Goal: Task Accomplishment & Management: Manage account settings

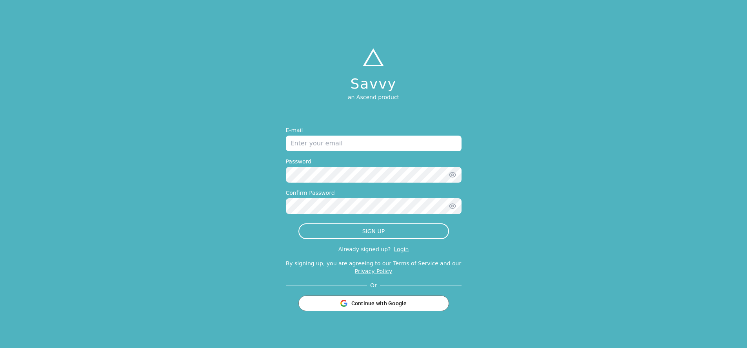
click at [412, 143] on input "email" at bounding box center [374, 144] width 176 height 16
type input "[EMAIL_ADDRESS][DOMAIN_NAME]"
click at [454, 172] on icon "button" at bounding box center [452, 175] width 8 height 8
click at [452, 207] on icon "button" at bounding box center [452, 206] width 2 height 2
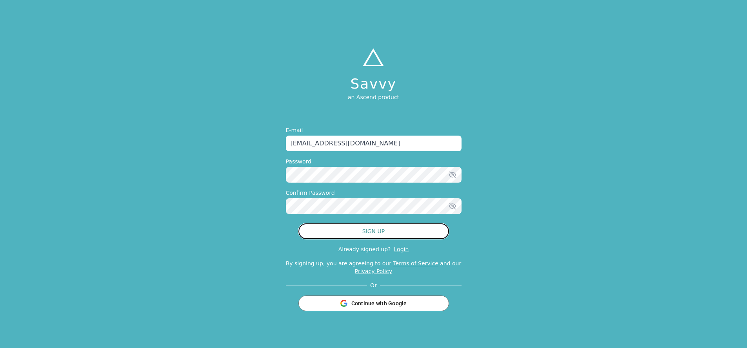
click at [401, 235] on button "SIGN UP" at bounding box center [373, 231] width 151 height 16
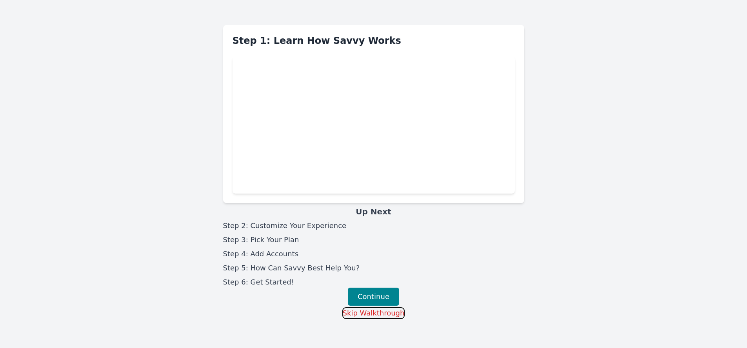
click at [389, 311] on button "Skip Walkthrough" at bounding box center [373, 313] width 63 height 12
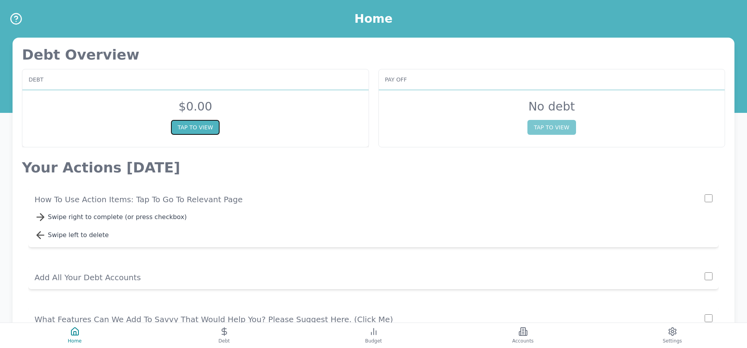
click at [196, 129] on button "TAP TO VIEW" at bounding box center [195, 127] width 49 height 15
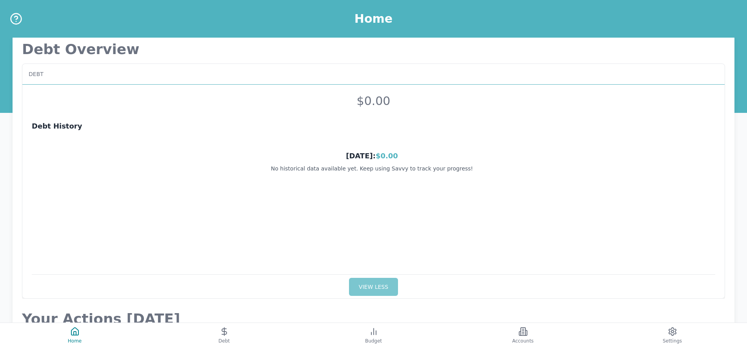
scroll to position [33, 0]
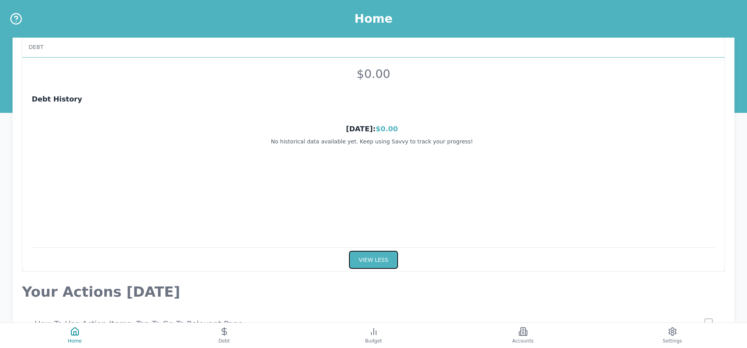
click at [360, 259] on button "VIEW LESS" at bounding box center [373, 260] width 49 height 18
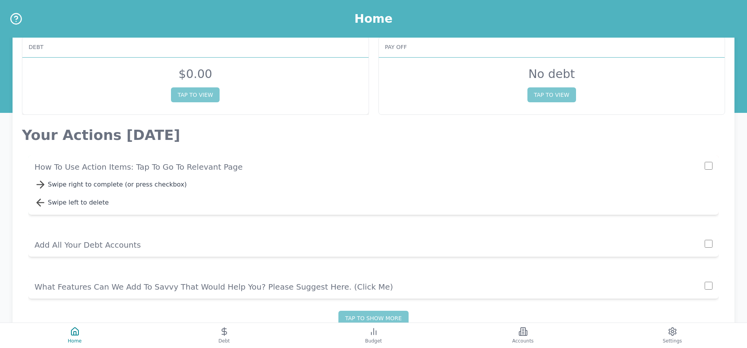
click at [708, 168] on input "checkbox" at bounding box center [708, 166] width 8 height 8
checkbox input "true"
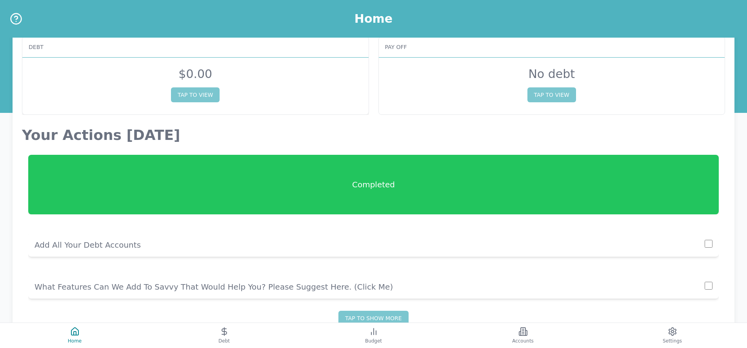
scroll to position [0, 0]
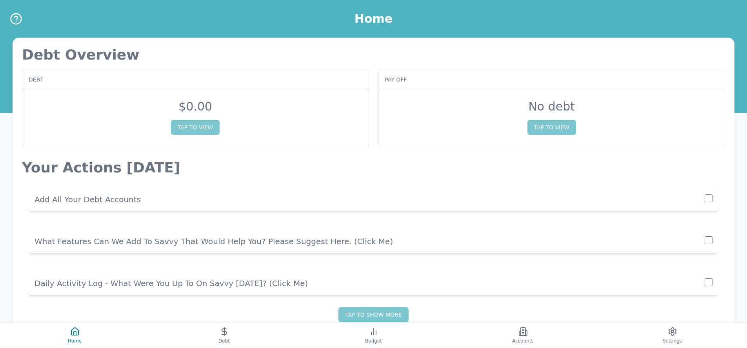
click at [708, 199] on input "checkbox" at bounding box center [708, 198] width 8 height 8
checkbox input "true"
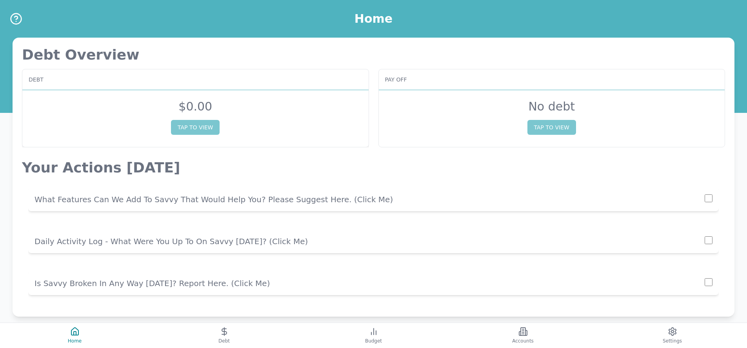
scroll to position [9, 0]
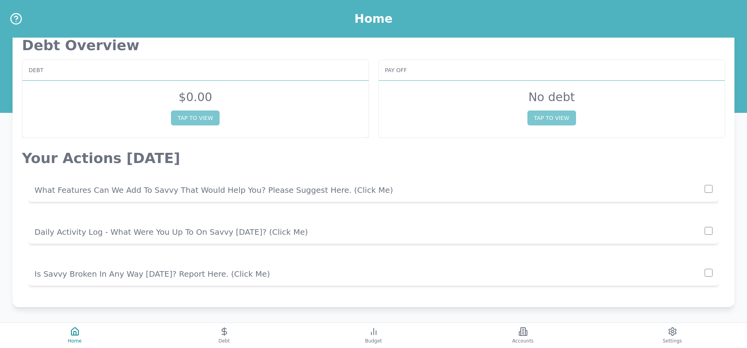
click at [709, 192] on input "checkbox" at bounding box center [708, 189] width 8 height 8
checkbox input "true"
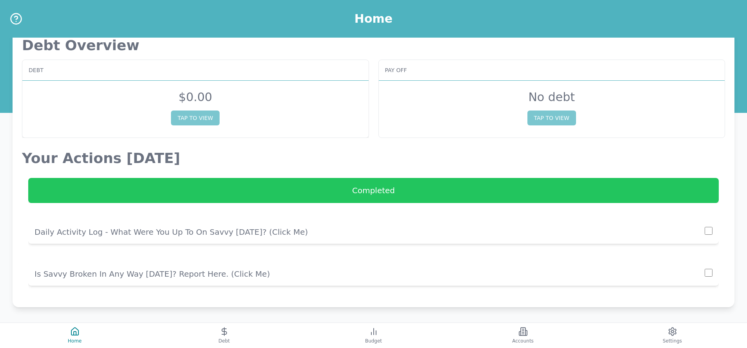
scroll to position [0, 0]
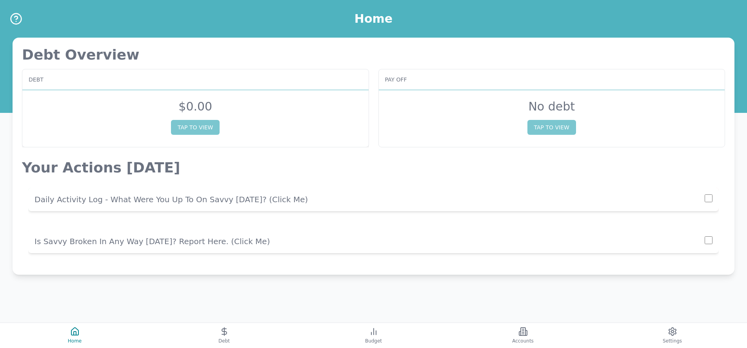
click at [708, 198] on input "checkbox" at bounding box center [708, 198] width 8 height 8
checkbox input "true"
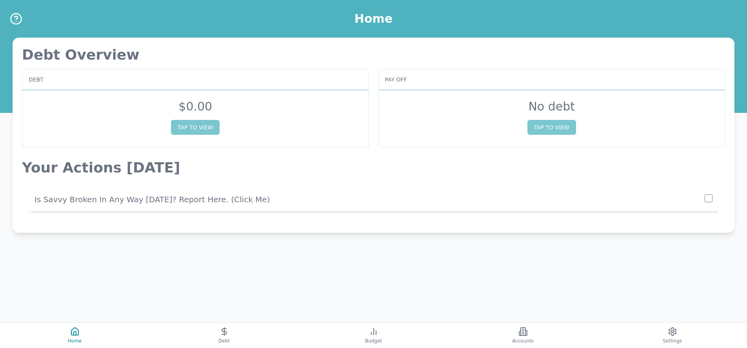
click at [707, 200] on input "checkbox" at bounding box center [708, 198] width 8 height 8
checkbox input "true"
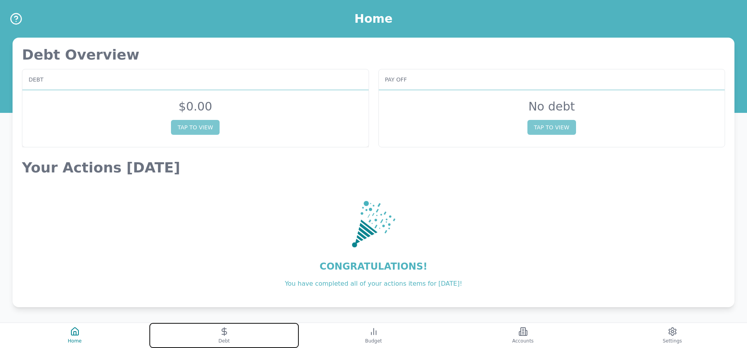
click at [224, 333] on line at bounding box center [224, 332] width 0 height 8
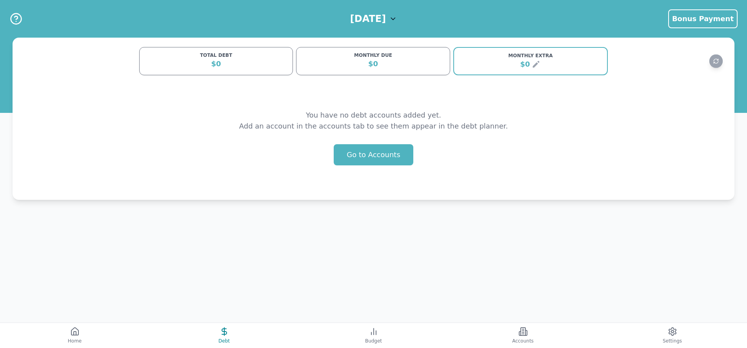
click at [232, 64] on div "$0" at bounding box center [215, 63] width 143 height 11
click at [218, 63] on div "$0" at bounding box center [215, 63] width 143 height 11
click at [356, 152] on button "Go to Accounts" at bounding box center [374, 154] width 80 height 21
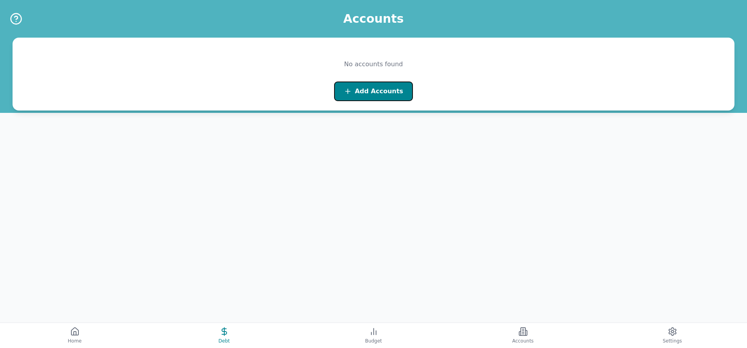
click at [359, 96] on button "Add Accounts" at bounding box center [373, 92] width 79 height 20
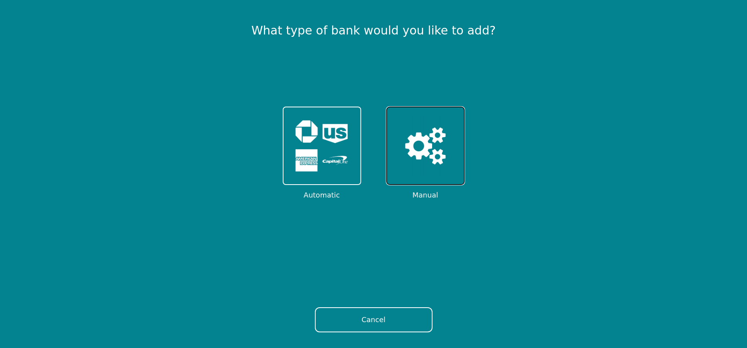
click at [400, 134] on img at bounding box center [425, 145] width 61 height 61
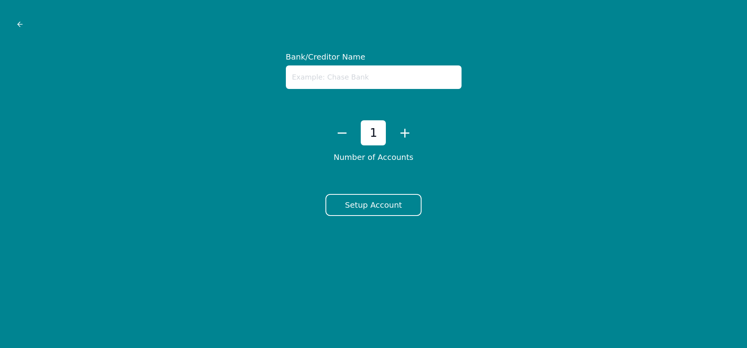
click at [376, 82] on input "text" at bounding box center [374, 77] width 176 height 24
type input "visa"
click at [405, 135] on button "+" at bounding box center [404, 133] width 13 height 16
click at [347, 133] on button "−" at bounding box center [342, 133] width 13 height 16
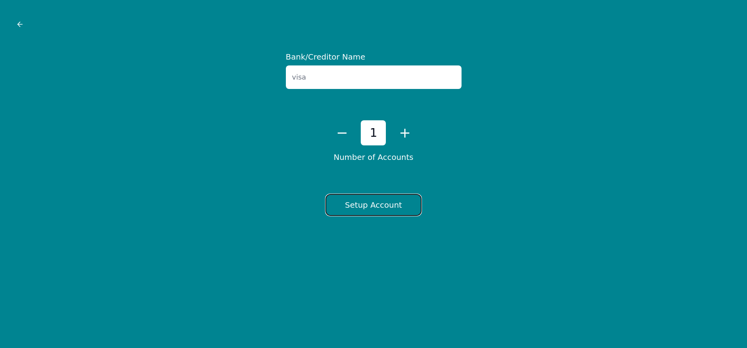
click at [353, 206] on button "Setup Account" at bounding box center [373, 205] width 96 height 22
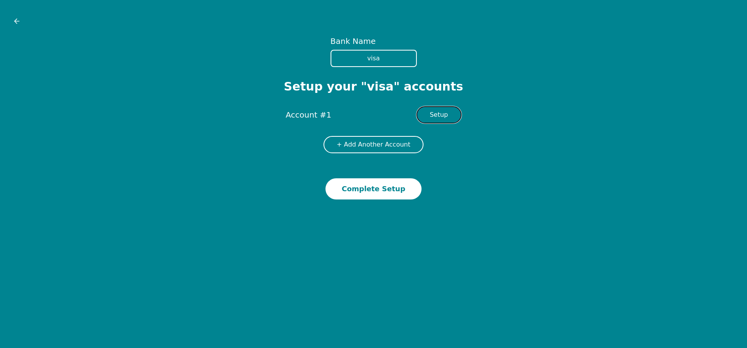
click at [449, 113] on button "Setup" at bounding box center [438, 114] width 45 height 17
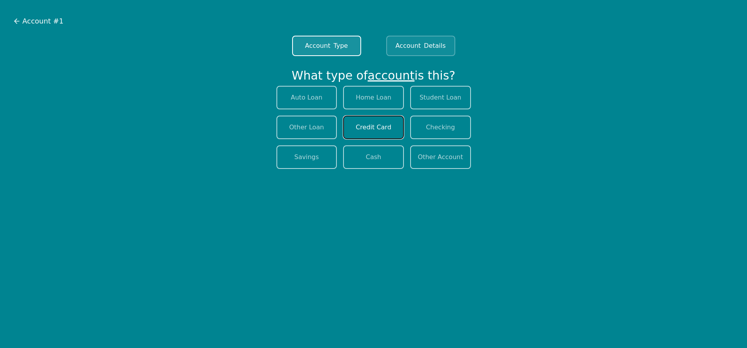
click at [388, 127] on button "Credit Card" at bounding box center [373, 128] width 61 height 24
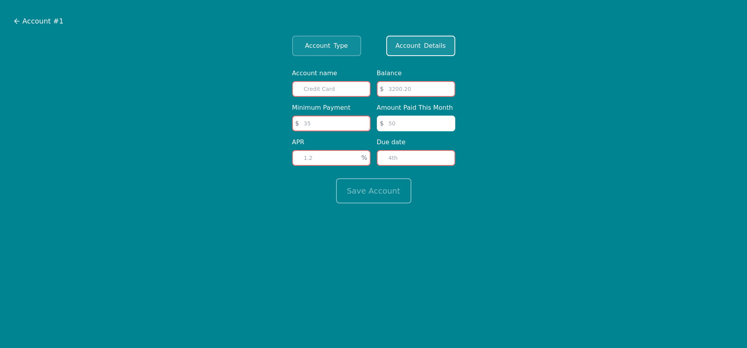
click at [352, 87] on input "text" at bounding box center [331, 89] width 78 height 16
type input "visa"
click at [427, 87] on input "number" at bounding box center [416, 89] width 78 height 16
type input "8339"
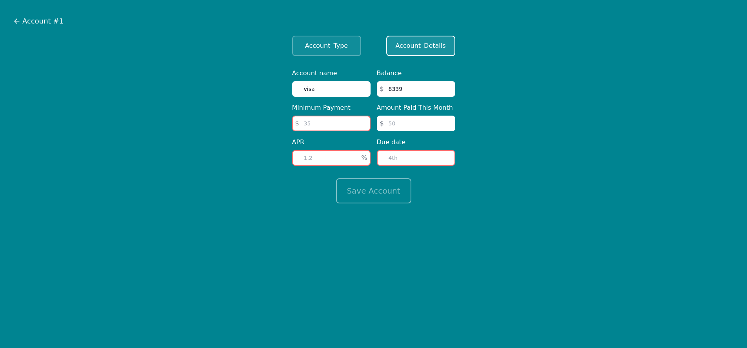
click at [348, 125] on input "number" at bounding box center [331, 124] width 78 height 16
type input "400"
click at [425, 126] on input "number" at bounding box center [416, 124] width 78 height 16
type input "400"
click at [331, 158] on input "number" at bounding box center [331, 158] width 78 height 16
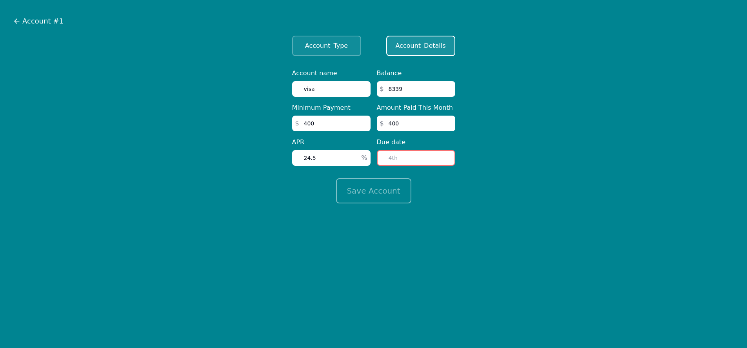
type input "24.5"
click at [417, 159] on input "number" at bounding box center [416, 158] width 78 height 16
type input "9"
click at [358, 196] on button "Save Account" at bounding box center [373, 190] width 75 height 25
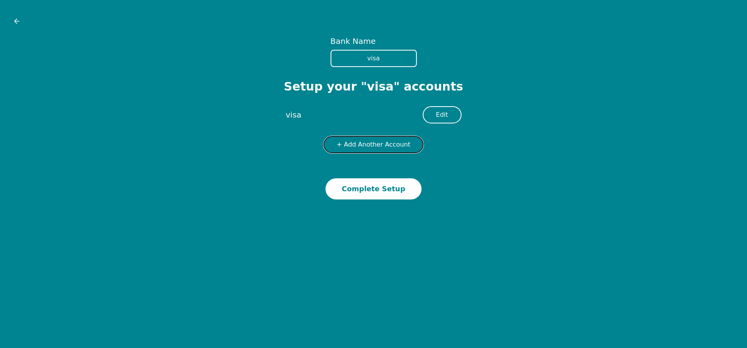
click at [377, 147] on button "+ Add Another Account" at bounding box center [373, 144] width 100 height 17
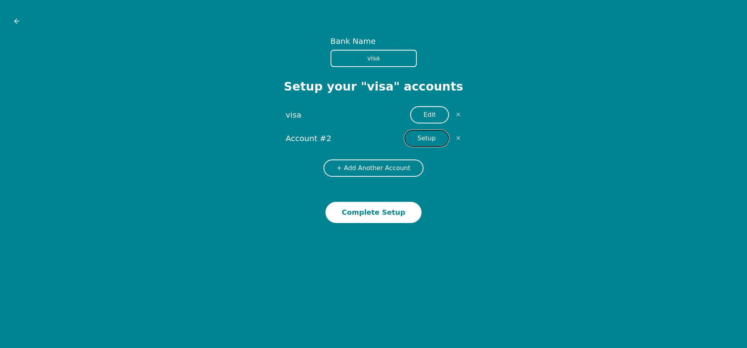
click at [426, 142] on button "Setup" at bounding box center [426, 138] width 45 height 17
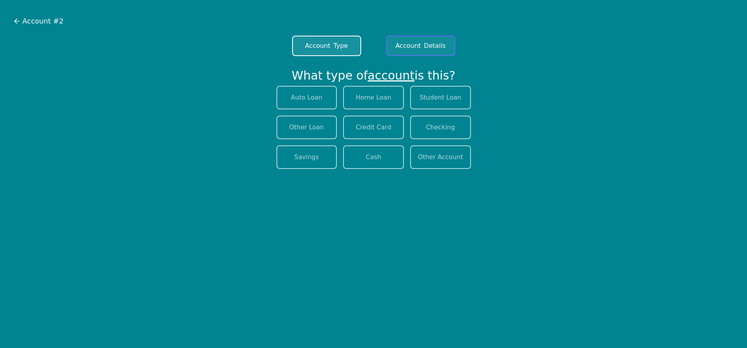
click at [419, 40] on button "Account Details" at bounding box center [420, 46] width 69 height 20
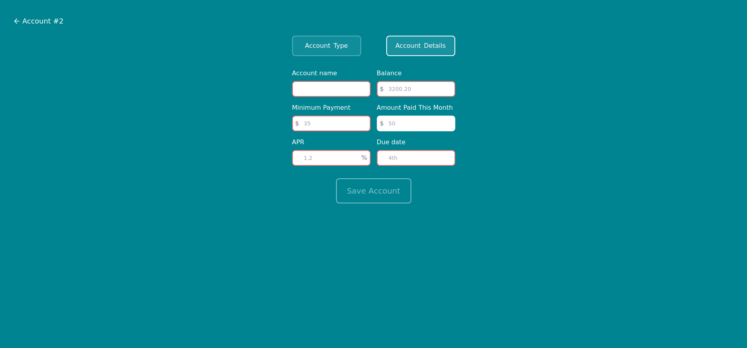
click at [352, 90] on input "text" at bounding box center [331, 89] width 78 height 16
type input "sun loan"
click at [404, 87] on input "number" at bounding box center [416, 89] width 78 height 16
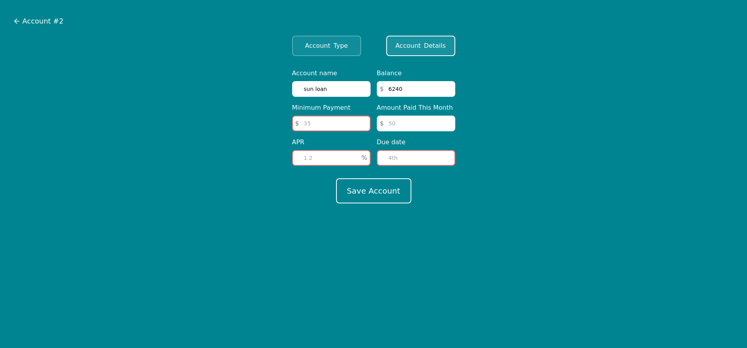
type input "6240"
click at [341, 127] on input "number" at bounding box center [331, 124] width 78 height 16
type input "216"
click at [438, 125] on input "number" at bounding box center [416, 124] width 78 height 16
type input "216"
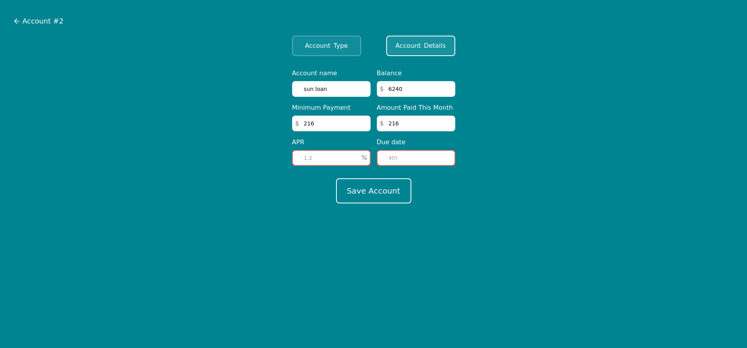
click at [321, 160] on input "number" at bounding box center [331, 158] width 78 height 16
type input "11.25"
click at [406, 160] on input "number" at bounding box center [416, 158] width 78 height 16
type input "12"
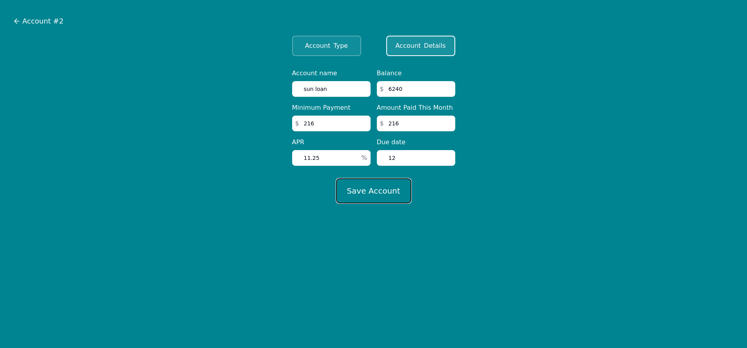
click at [383, 191] on button "Save Account" at bounding box center [373, 190] width 75 height 25
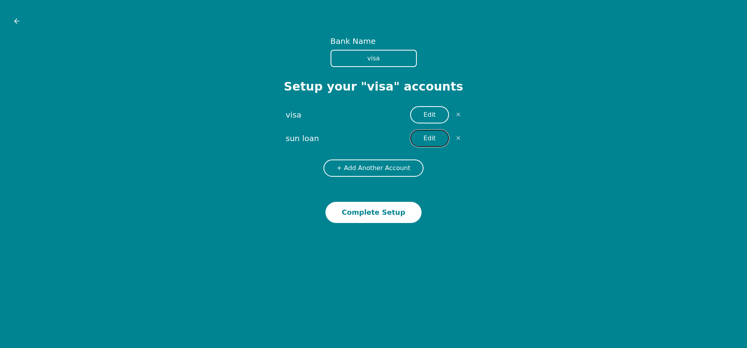
click at [432, 143] on button "Edit" at bounding box center [429, 138] width 39 height 17
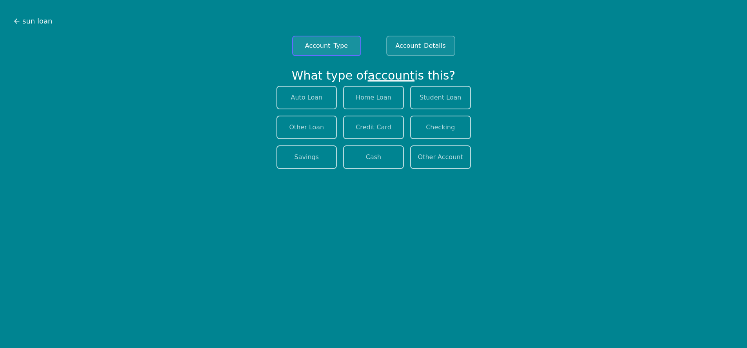
click at [315, 46] on span "Account" at bounding box center [317, 45] width 25 height 9
click at [302, 130] on button "Other Loan" at bounding box center [306, 128] width 61 height 24
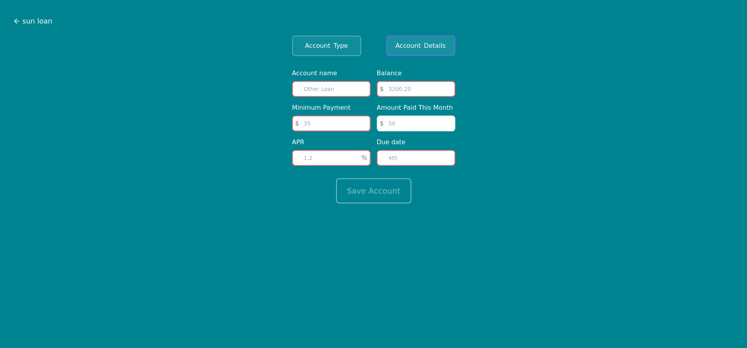
click at [426, 45] on span "Details" at bounding box center [435, 45] width 22 height 9
click at [31, 22] on span "sun loan" at bounding box center [37, 21] width 30 height 11
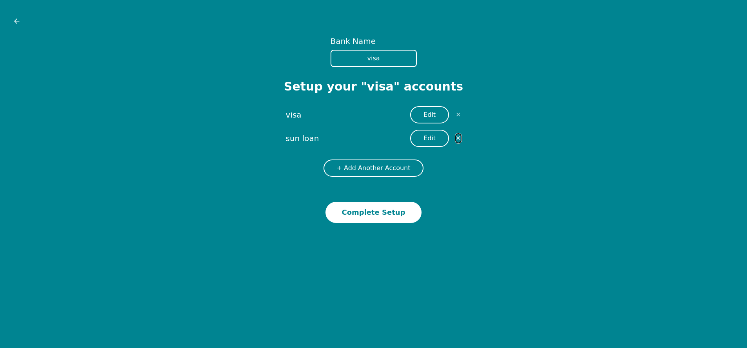
click at [460, 140] on button "✕" at bounding box center [458, 138] width 6 height 10
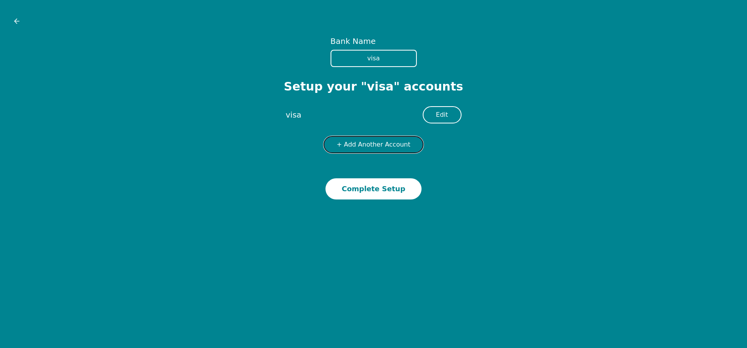
click at [349, 147] on button "+ Add Another Account" at bounding box center [373, 144] width 100 height 17
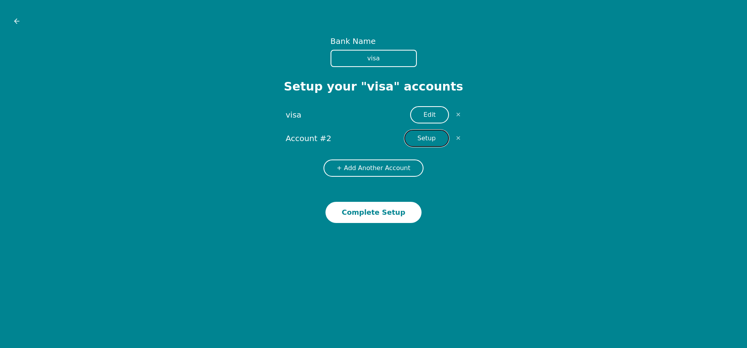
click at [424, 140] on button "Setup" at bounding box center [426, 138] width 45 height 17
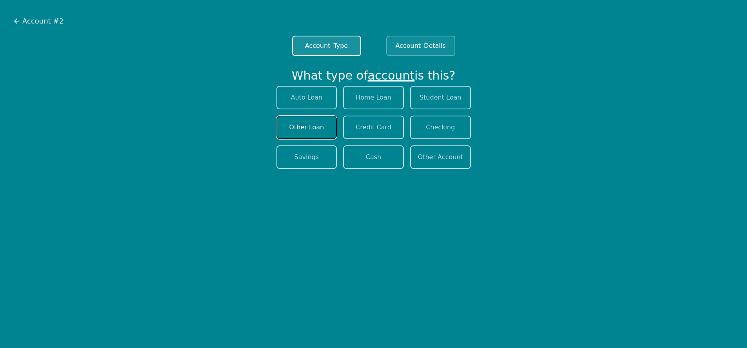
click at [301, 125] on button "Other Loan" at bounding box center [306, 128] width 61 height 24
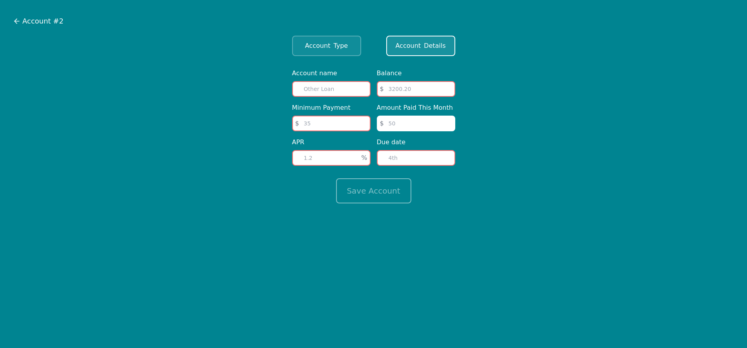
click at [331, 88] on input "text" at bounding box center [331, 89] width 78 height 16
type input "sun loan"
click at [389, 91] on input "number" at bounding box center [416, 89] width 78 height 16
type input "6240"
click at [348, 125] on input "number" at bounding box center [331, 124] width 78 height 16
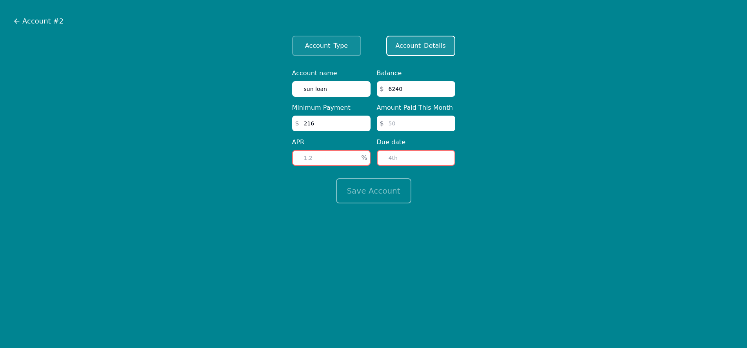
type input "216"
click at [404, 125] on input "number" at bounding box center [416, 124] width 78 height 16
type input "216"
click at [323, 159] on input "number" at bounding box center [331, 158] width 78 height 16
type input "11.25"
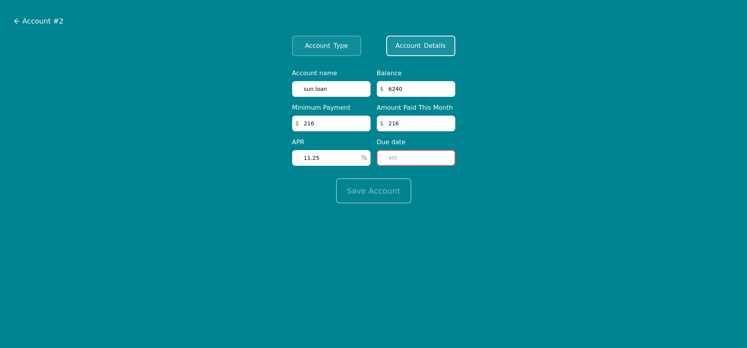
click at [399, 159] on input "number" at bounding box center [416, 158] width 78 height 16
type input "12"
click at [386, 189] on button "Save Account" at bounding box center [373, 190] width 75 height 25
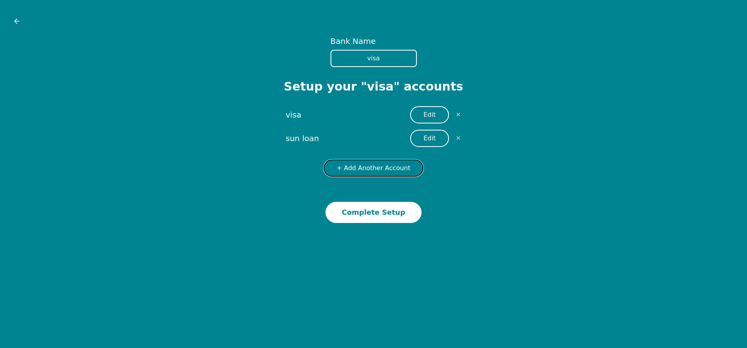
click at [386, 171] on button "+ Add Another Account" at bounding box center [373, 168] width 100 height 17
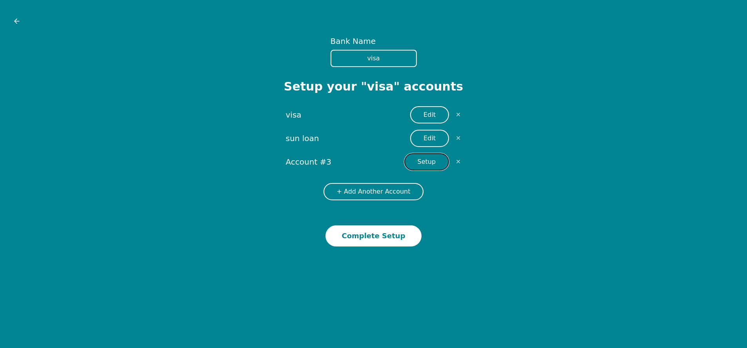
click at [420, 165] on button "Setup" at bounding box center [426, 161] width 45 height 17
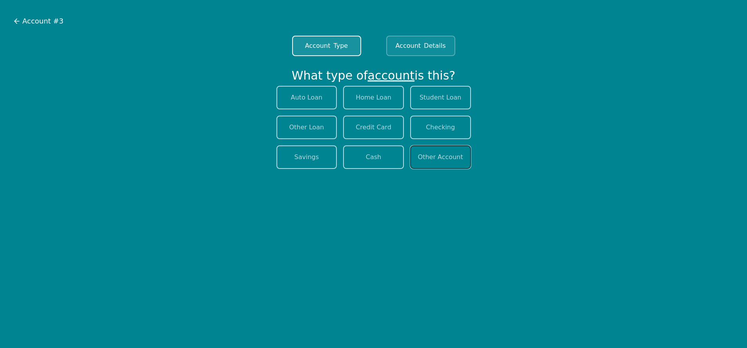
click at [420, 165] on button "Other Account" at bounding box center [440, 157] width 61 height 24
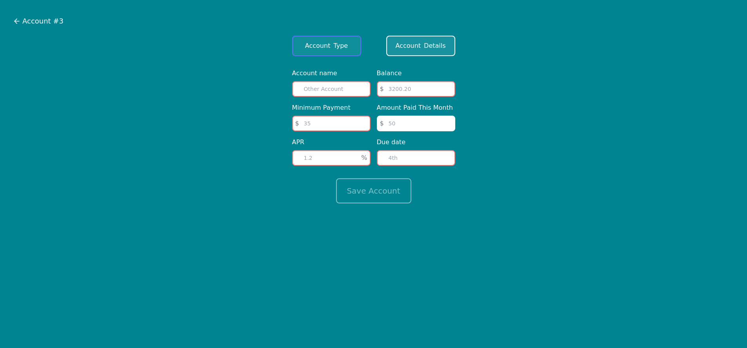
click at [336, 50] on span "Type" at bounding box center [340, 45] width 15 height 9
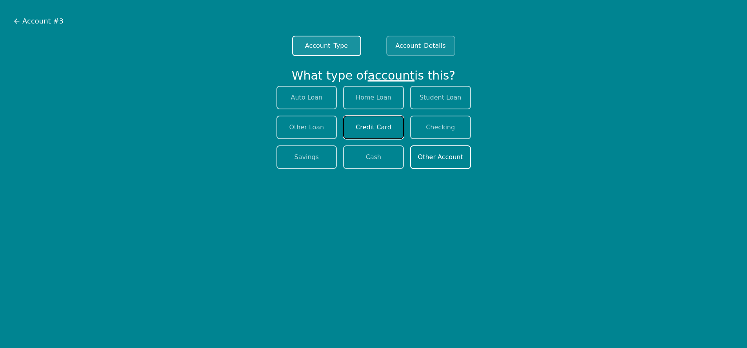
click at [389, 132] on button "Credit Card" at bounding box center [373, 128] width 61 height 24
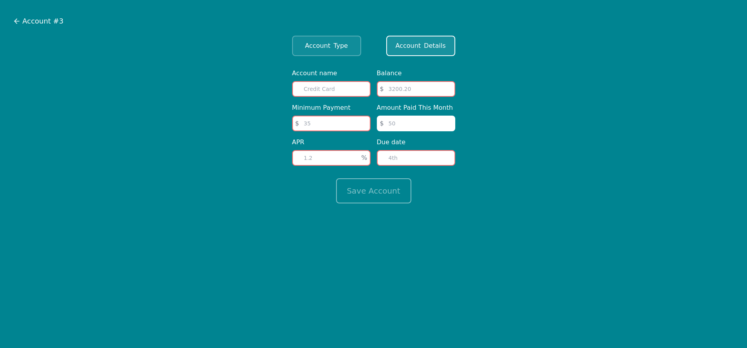
click at [354, 92] on input "text" at bounding box center [331, 89] width 78 height 16
type input "sun cc"
click at [425, 94] on input "number" at bounding box center [416, 89] width 78 height 16
type input "5493"
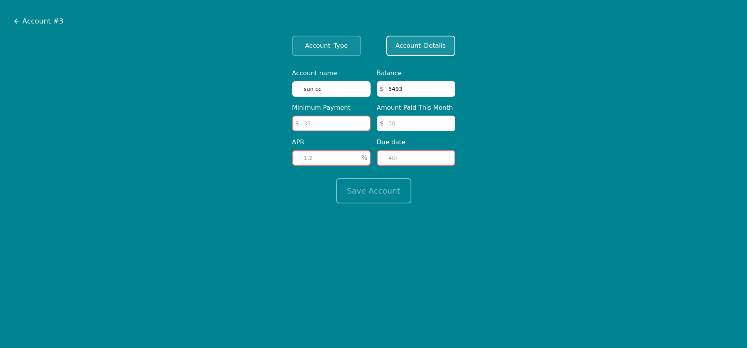
click at [341, 124] on input "number" at bounding box center [331, 124] width 78 height 16
type input "110"
click at [404, 127] on input "number" at bounding box center [416, 124] width 78 height 16
type input "110"
click at [337, 158] on input "number" at bounding box center [331, 158] width 78 height 16
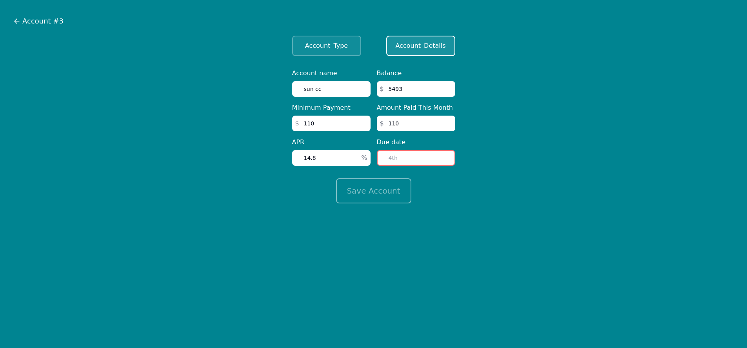
type input "14.8"
click at [417, 159] on input "number" at bounding box center [416, 158] width 78 height 16
type input "12"
click at [390, 193] on button "Save Account" at bounding box center [373, 190] width 75 height 25
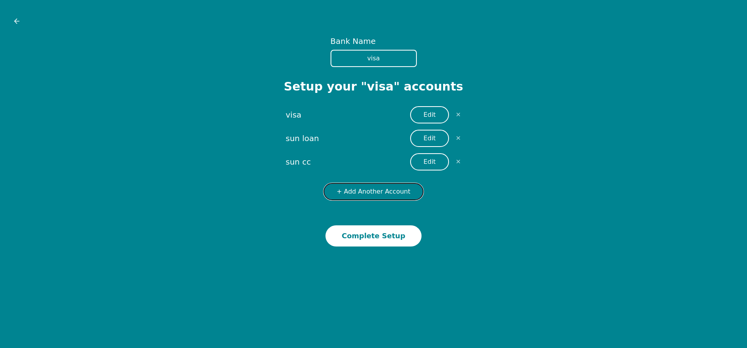
click at [390, 193] on button "+ Add Another Account" at bounding box center [373, 191] width 100 height 17
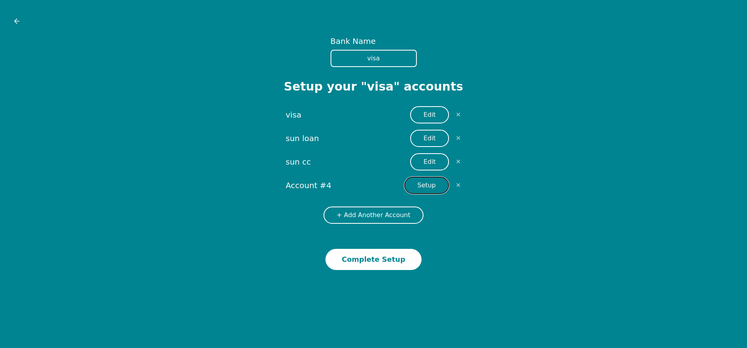
click at [423, 187] on button "Setup" at bounding box center [426, 185] width 45 height 17
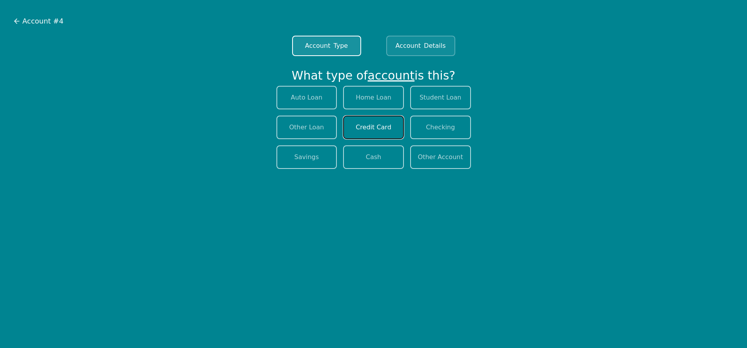
click at [379, 132] on button "Credit Card" at bounding box center [373, 128] width 61 height 24
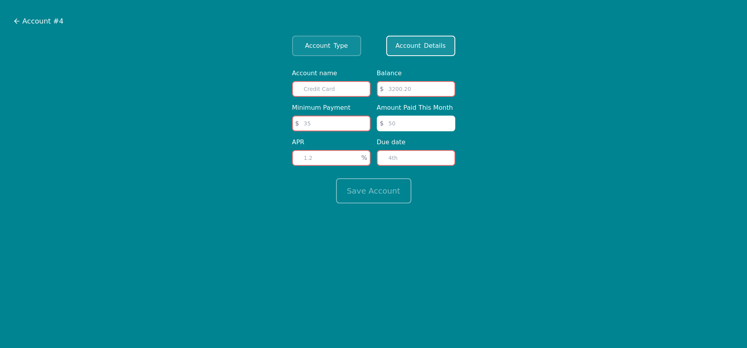
click at [349, 89] on input "text" at bounding box center [331, 89] width 78 height 16
type input "chase"
click at [435, 89] on input "number" at bounding box center [416, 89] width 78 height 16
type input "1165"
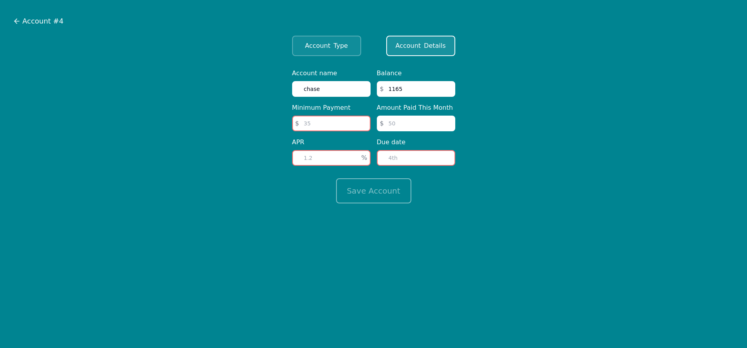
click at [327, 123] on input "number" at bounding box center [331, 124] width 78 height 16
type input "112"
click at [398, 123] on input "number" at bounding box center [416, 124] width 78 height 16
type input "112"
click at [327, 160] on input "number" at bounding box center [331, 158] width 78 height 16
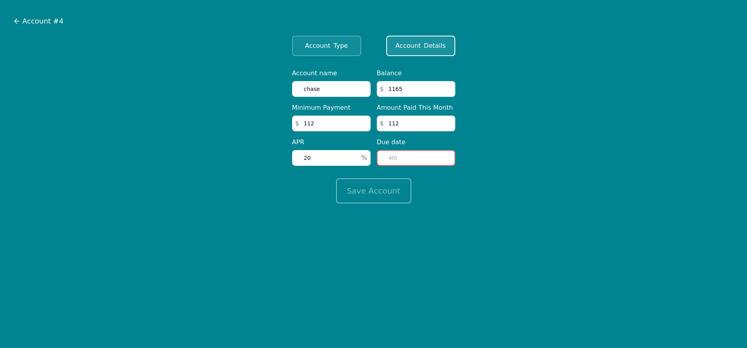
type input "2"
type input "28"
click at [404, 155] on input "number" at bounding box center [416, 158] width 78 height 16
type input "15"
click at [402, 192] on button "Save Account" at bounding box center [373, 190] width 75 height 25
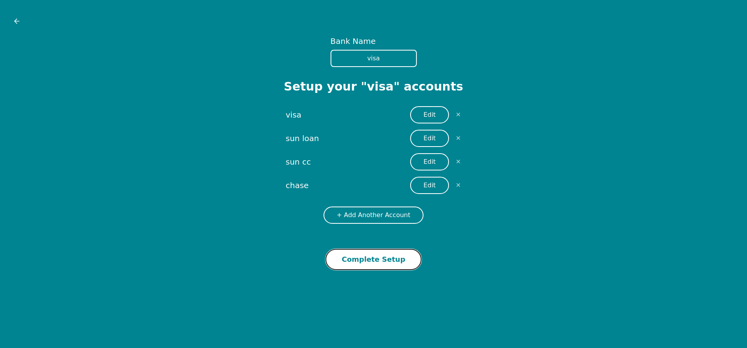
click at [380, 264] on button "Complete Setup" at bounding box center [373, 259] width 96 height 21
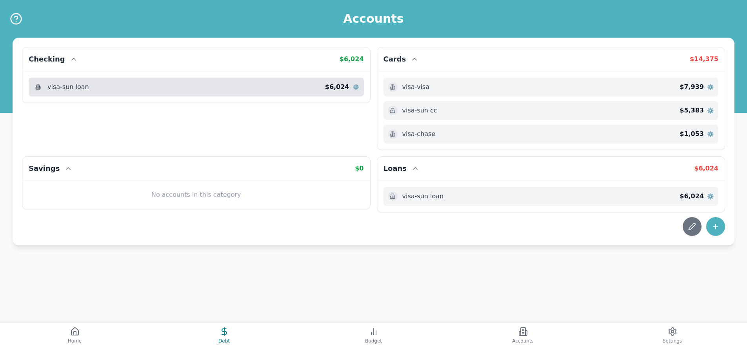
click at [352, 87] on span "⚙️" at bounding box center [355, 87] width 7 height 8
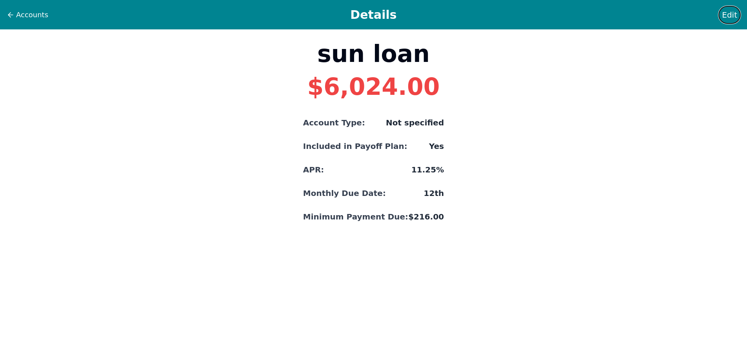
click at [731, 15] on span "Edit" at bounding box center [729, 14] width 15 height 11
select select "otherAccount"
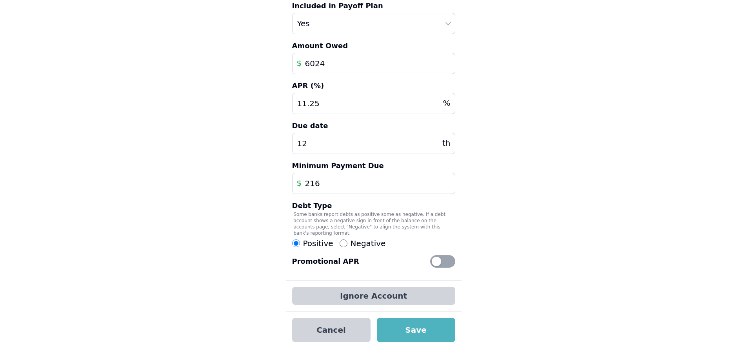
scroll to position [116, 0]
click at [342, 242] on input "Negative" at bounding box center [343, 243] width 8 height 8
radio input "true"
radio input "false"
click at [403, 329] on button "Save" at bounding box center [416, 330] width 78 height 24
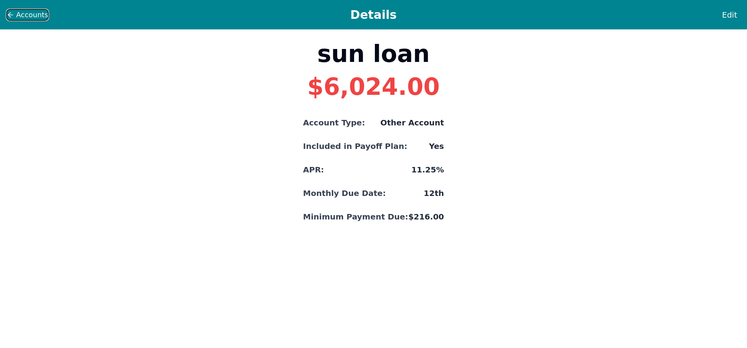
click at [38, 16] on span "Accounts" at bounding box center [32, 14] width 32 height 11
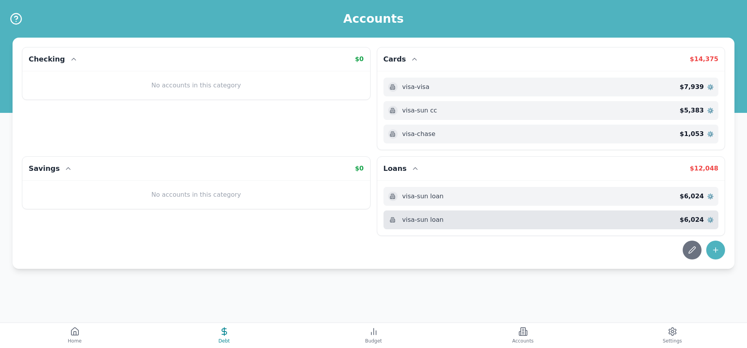
click at [709, 220] on span "⚙️" at bounding box center [710, 220] width 7 height 8
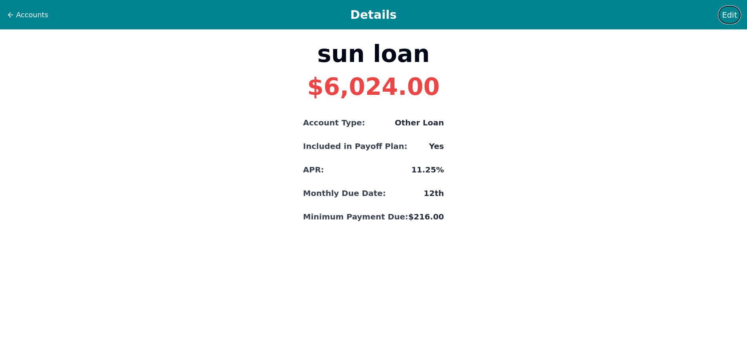
click at [732, 18] on span "Edit" at bounding box center [729, 14] width 15 height 11
select select "other"
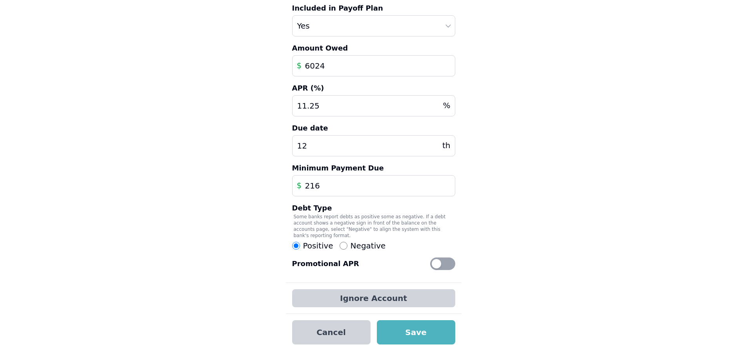
scroll to position [116, 0]
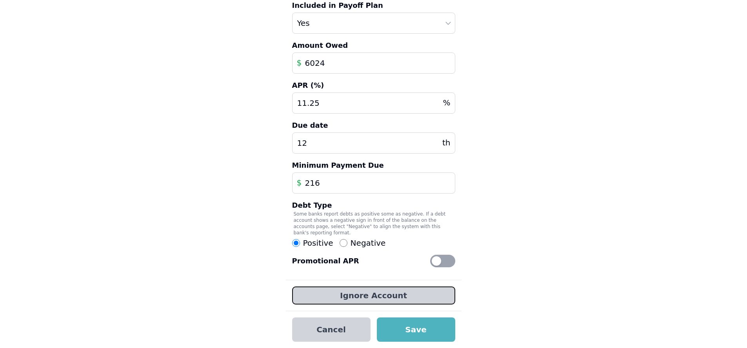
click at [397, 296] on button "Ignore Account" at bounding box center [373, 296] width 163 height 18
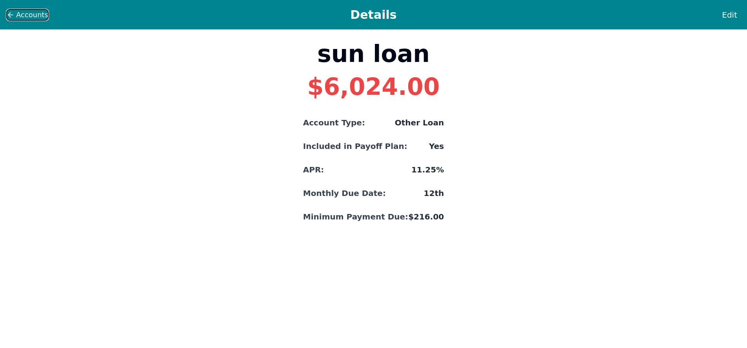
click at [24, 15] on span "Accounts" at bounding box center [32, 14] width 32 height 11
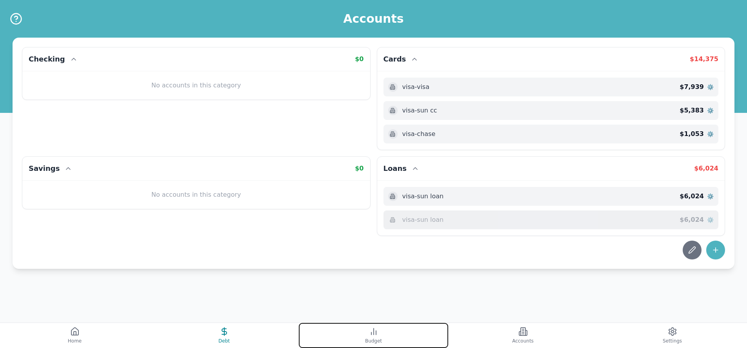
click at [375, 336] on button "Budget" at bounding box center [373, 335] width 149 height 25
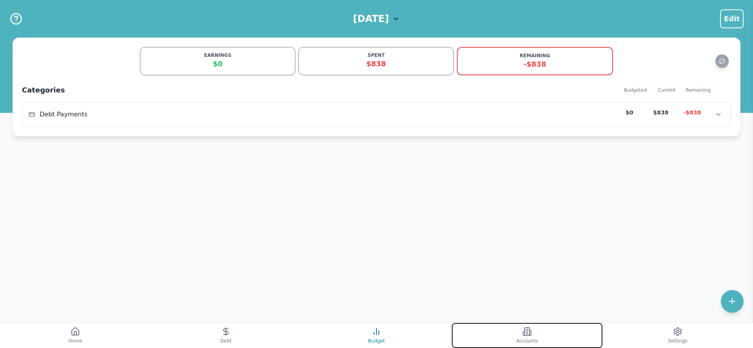
click at [523, 338] on span "Accounts" at bounding box center [527, 341] width 22 height 6
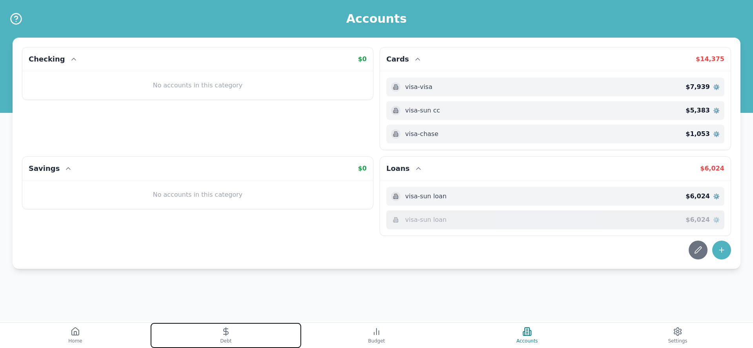
click at [232, 335] on button "Debt" at bounding box center [226, 335] width 151 height 25
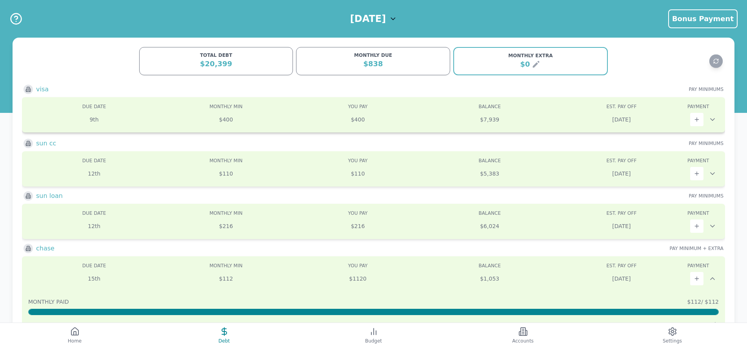
click at [715, 119] on icon at bounding box center [712, 120] width 8 height 8
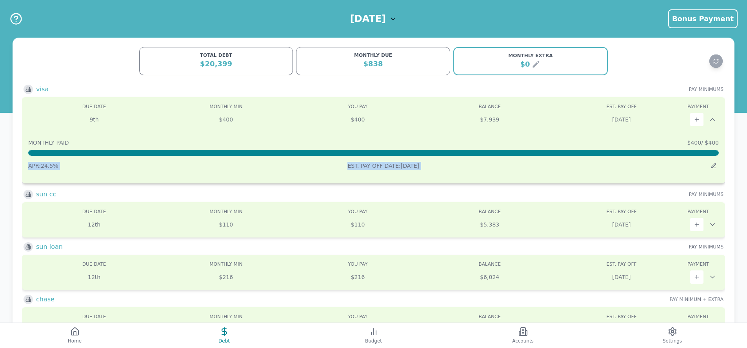
drag, startPoint x: 711, startPoint y: 153, endPoint x: 684, endPoint y: 156, distance: 26.8
click at [684, 156] on div "MONTHLY PAID $400 / $400 APR: 24.5 % EST. PAY OFF DATE: [DATE]" at bounding box center [373, 155] width 690 height 32
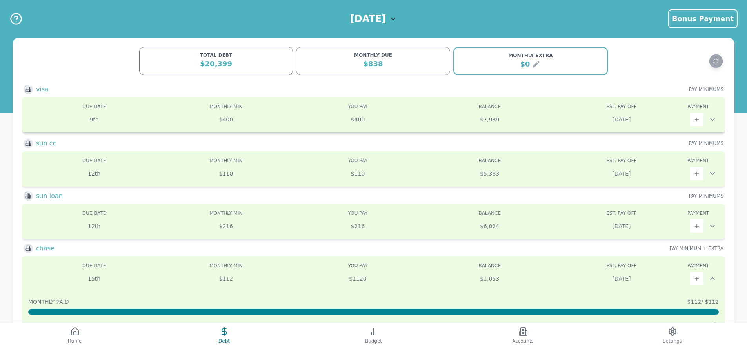
click at [712, 122] on icon at bounding box center [712, 120] width 8 height 8
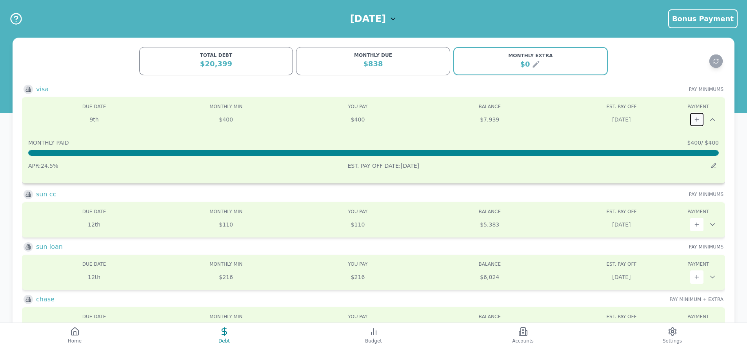
click at [700, 120] on button at bounding box center [696, 119] width 13 height 13
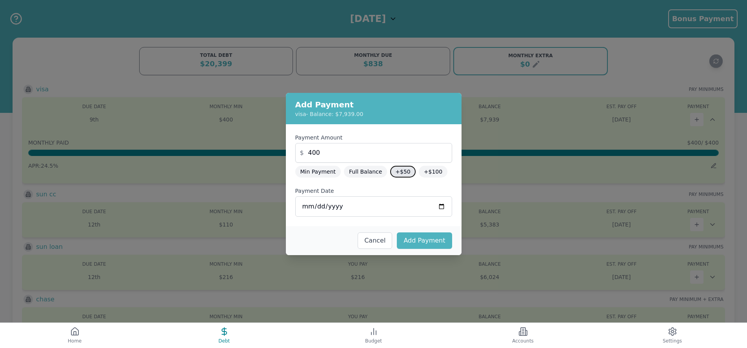
click at [396, 172] on button "+$50" at bounding box center [402, 172] width 25 height 12
click at [425, 240] on button "Add Payment" at bounding box center [424, 240] width 55 height 16
type input "400"
